Goal: Task Accomplishment & Management: Manage account settings

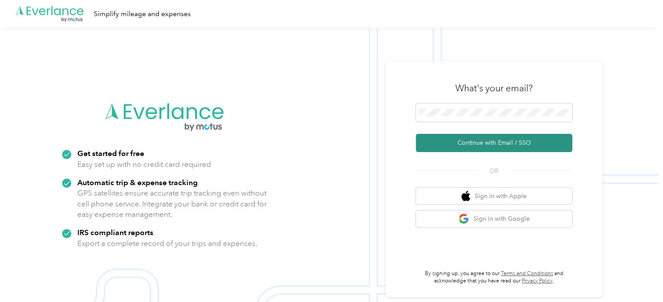
click at [507, 139] on button "Continue with Email / SSO" at bounding box center [494, 143] width 156 height 18
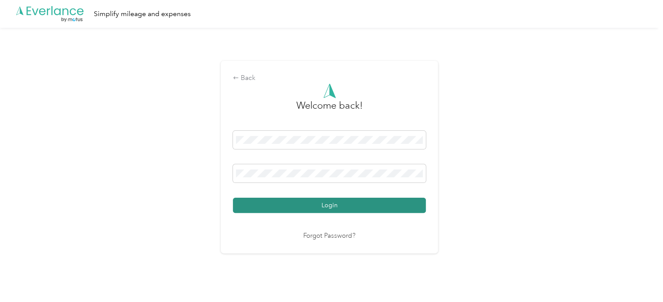
click at [316, 209] on button "Login" at bounding box center [329, 205] width 193 height 15
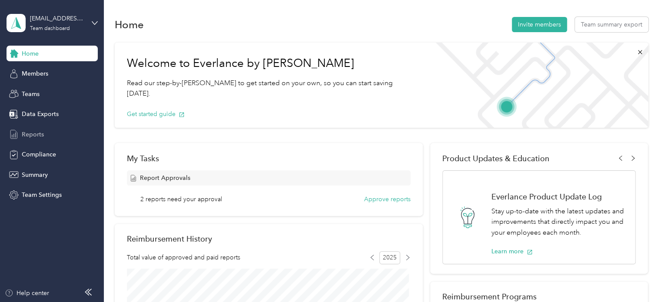
click at [31, 137] on span "Reports" at bounding box center [33, 134] width 22 height 9
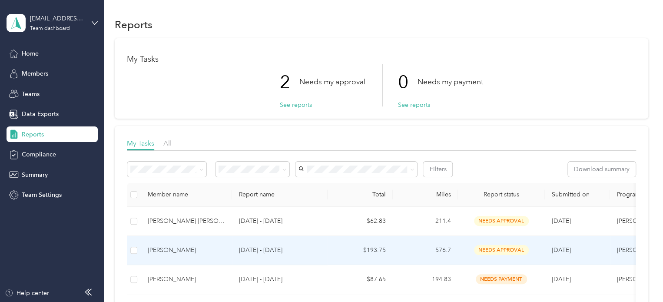
click at [171, 249] on div "[PERSON_NAME]" at bounding box center [186, 250] width 77 height 10
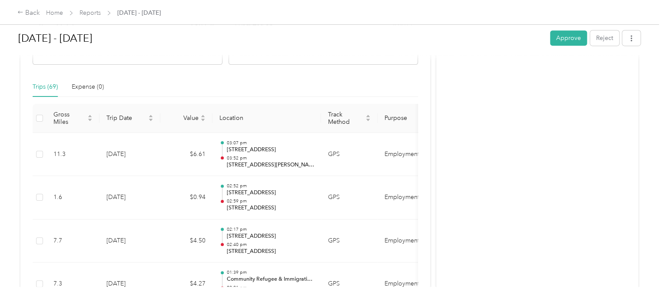
scroll to position [182, 0]
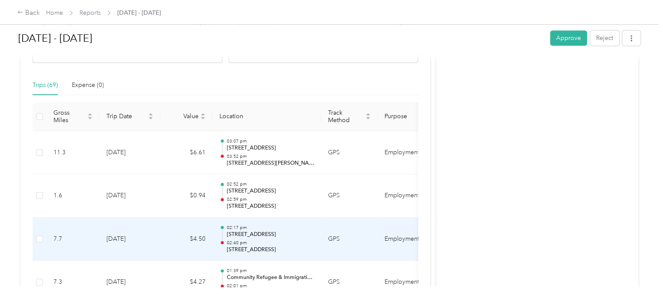
click at [171, 249] on td "$4.50" at bounding box center [186, 239] width 52 height 43
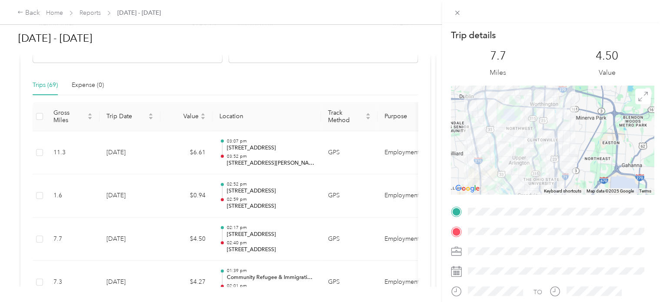
click at [318, 257] on div "Trip details This trip cannot be edited because it is either under review, appr…" at bounding box center [331, 151] width 663 height 302
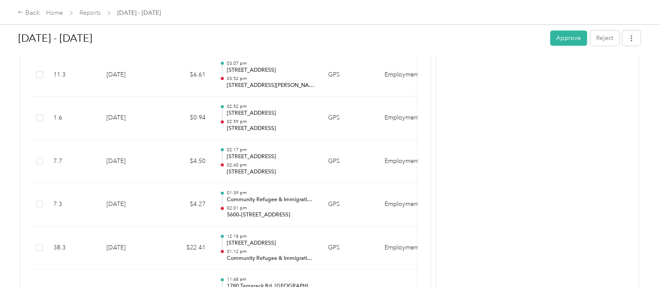
scroll to position [0, 0]
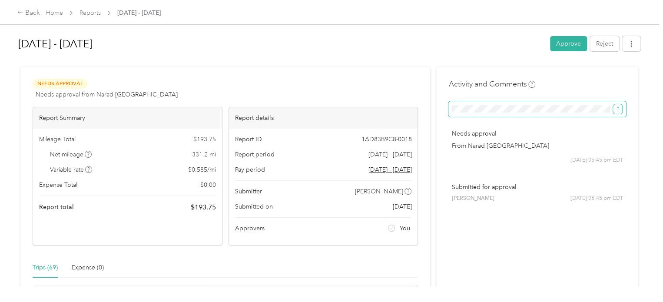
click at [614, 109] on icon "submit" at bounding box center [617, 109] width 6 height 6
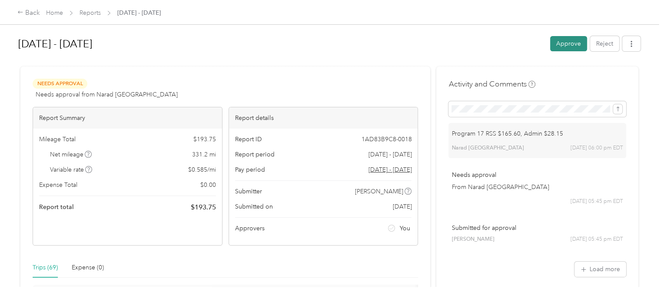
click at [559, 41] on button "Approve" at bounding box center [568, 43] width 37 height 15
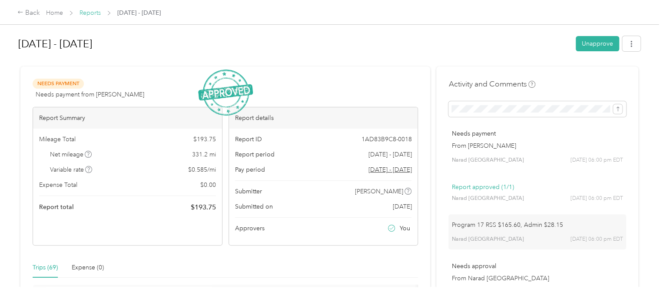
click at [92, 12] on link "Reports" at bounding box center [89, 12] width 21 height 7
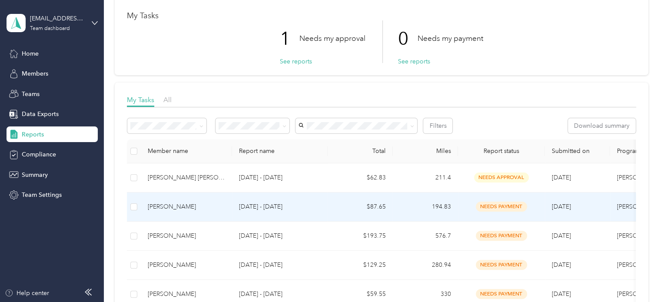
scroll to position [44, 0]
